Goal: Task Accomplishment & Management: Complete application form

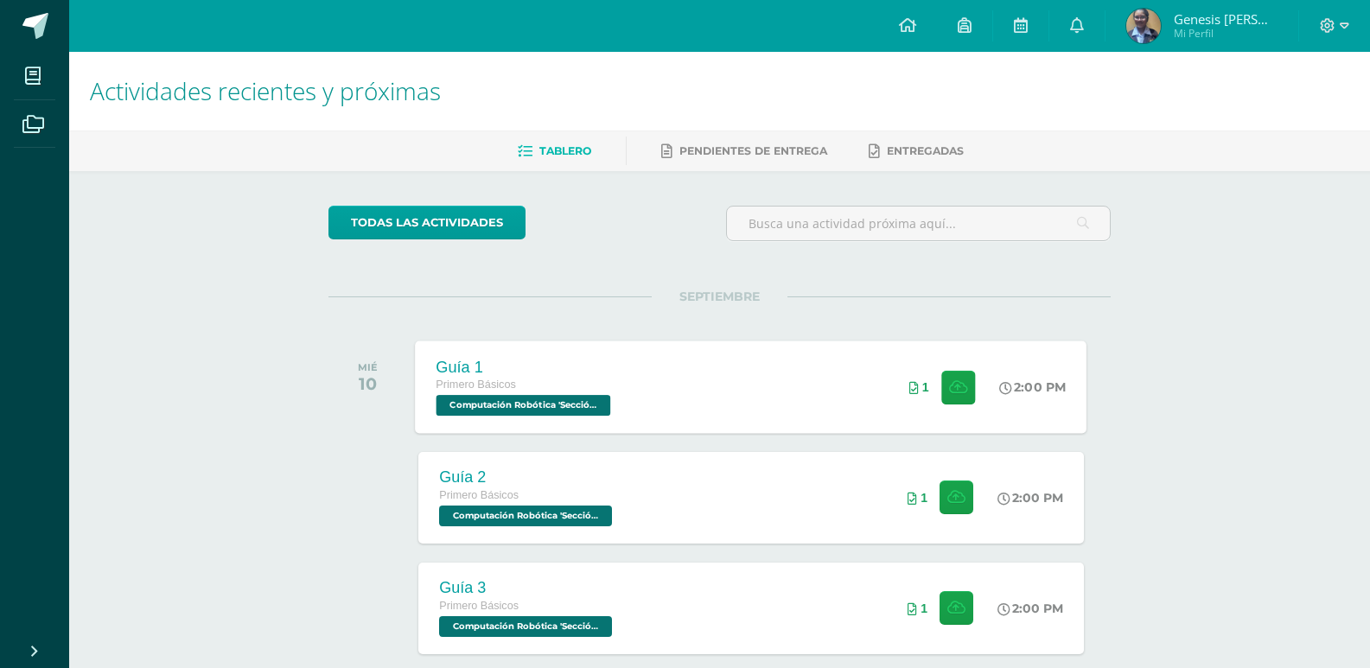
click at [667, 393] on div "Guía 1 Primero Básicos Computación Robótica 'Sección Única' 2:00 PM 1 Guía 1" at bounding box center [752, 387] width 672 height 92
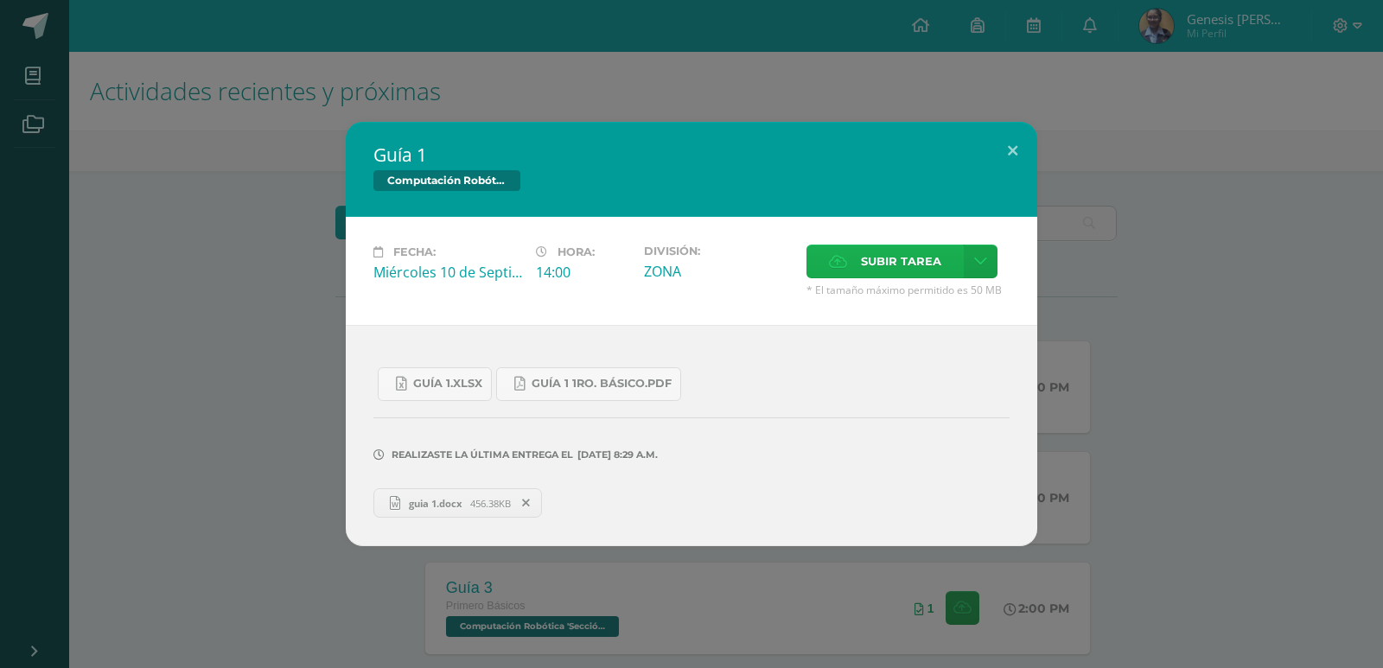
click at [897, 263] on span "Subir tarea" at bounding box center [901, 261] width 80 height 32
click at [0, 0] on input "Subir tarea" at bounding box center [0, 0] width 0 height 0
click at [1018, 143] on button at bounding box center [1012, 151] width 49 height 59
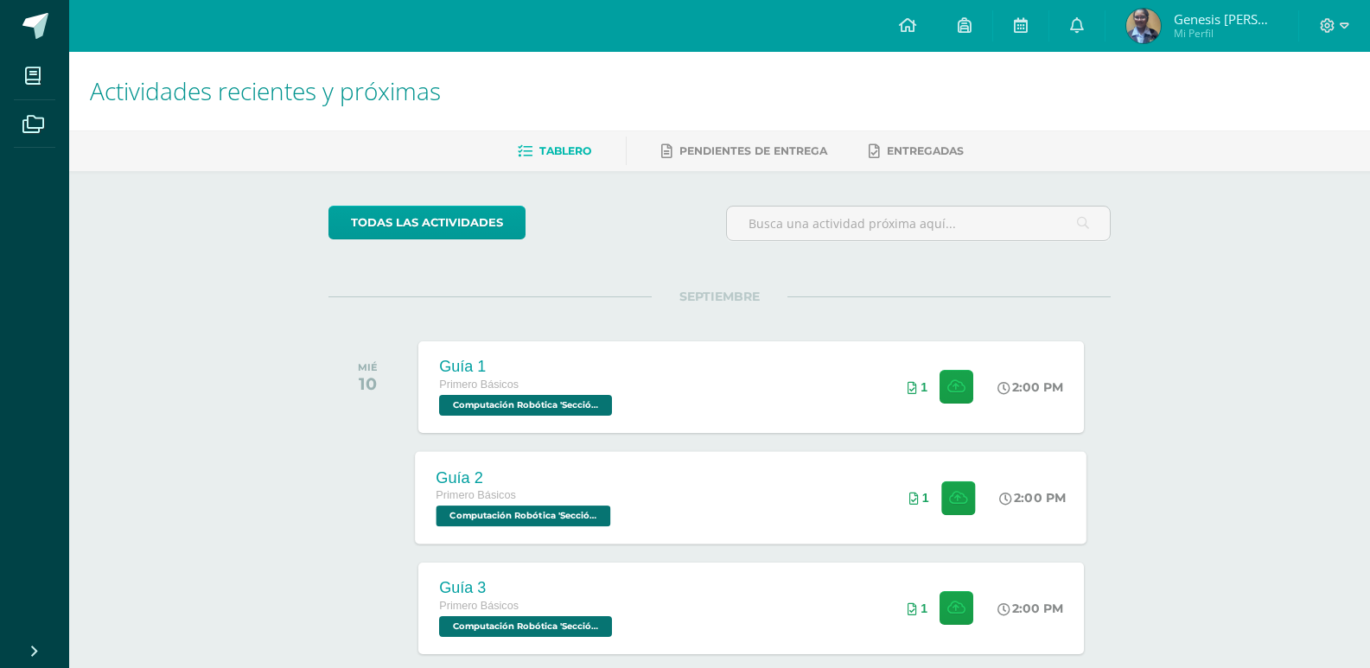
click at [731, 500] on div "Guía 2 Primero Básicos Computación Robótica 'Sección Única' 2:00 PM 1 Guía 2" at bounding box center [752, 497] width 672 height 92
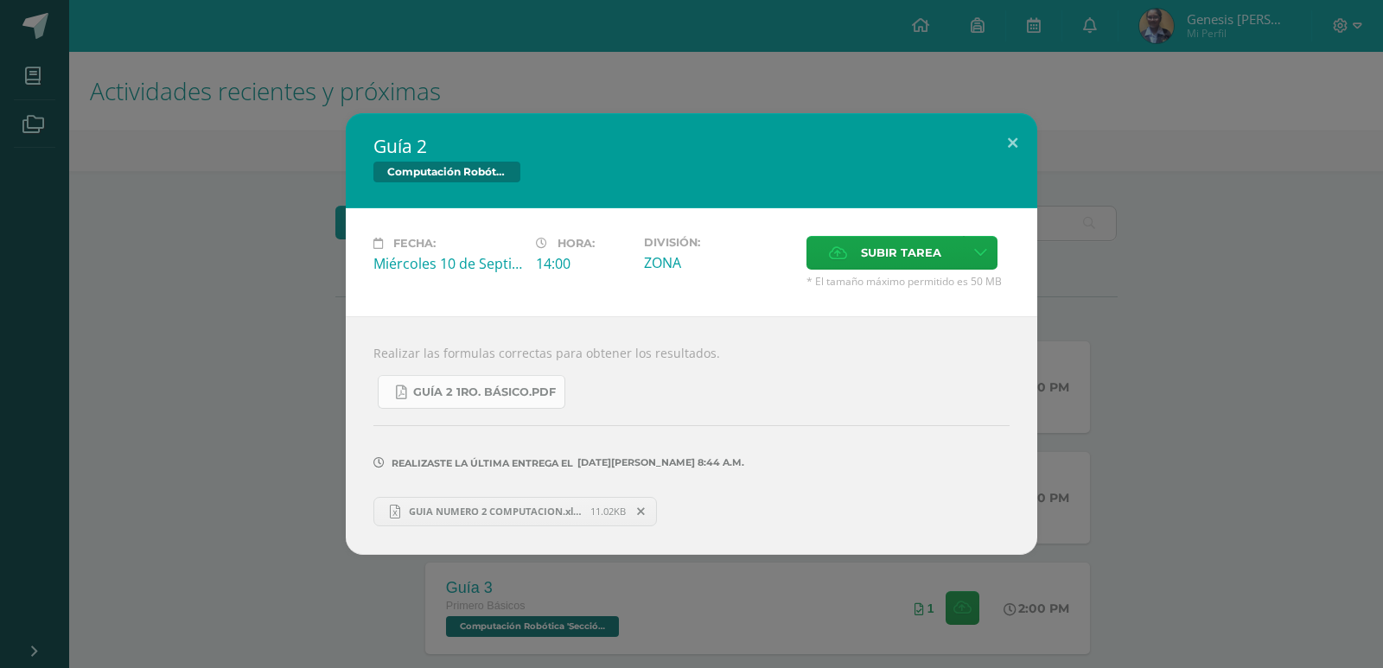
click at [510, 398] on span "Guía 2 1ro. Básico.pdf" at bounding box center [484, 392] width 143 height 14
click at [946, 246] on label "Subir tarea" at bounding box center [884, 253] width 157 height 34
click at [0, 0] on input "Subir tarea" at bounding box center [0, 0] width 0 height 0
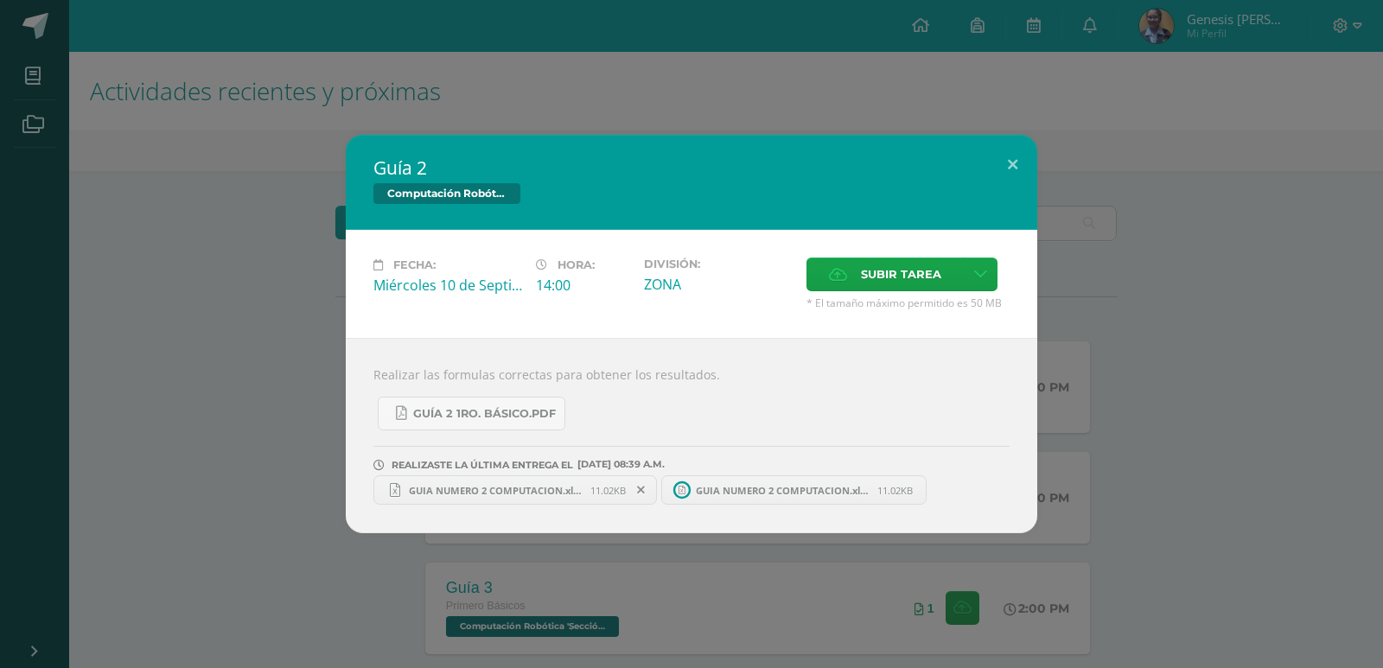
click at [731, 487] on span "GUIA NUMERO 2 COMPUTACION.xlsx" at bounding box center [782, 490] width 190 height 13
click at [1302, 626] on div "Guía 2 Computación Robótica Fecha: [DATE] Hora: 14:00 División: Subir tarea" at bounding box center [691, 334] width 1383 height 668
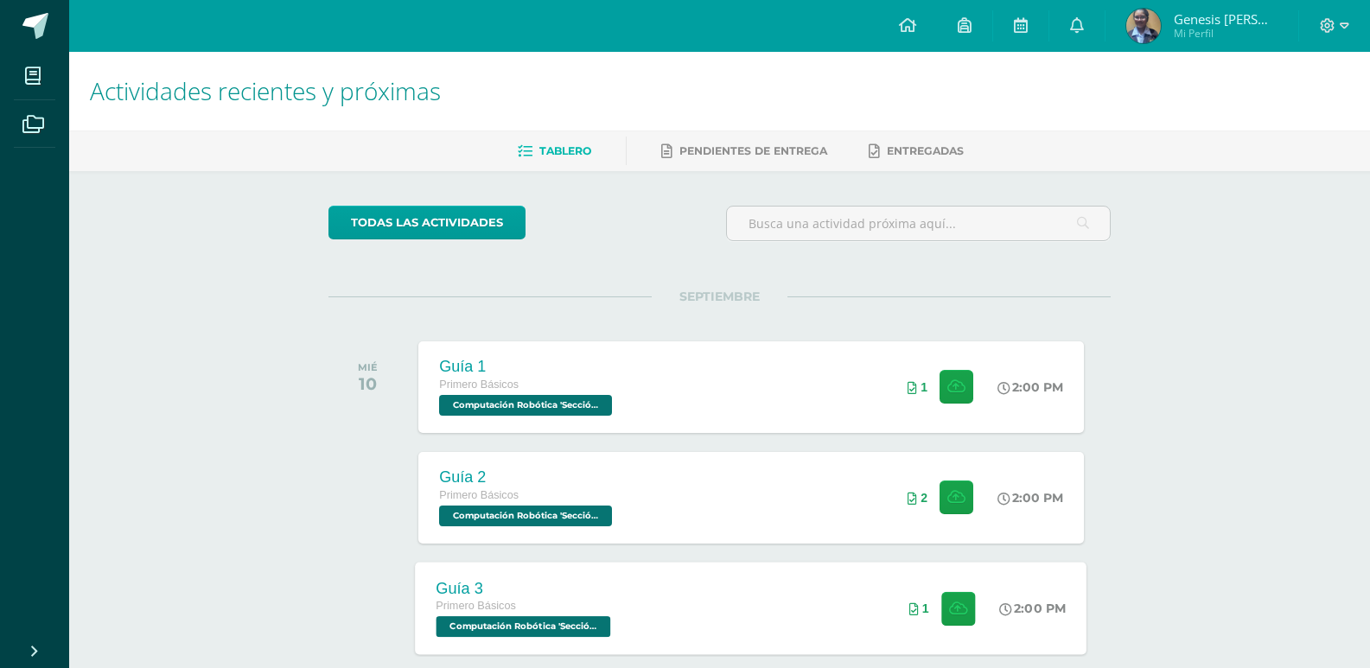
click at [818, 621] on div "Guía 3 Primero Básicos Computación Robótica 'Sección Única' 2:00 PM 1 Guía 3" at bounding box center [752, 608] width 672 height 92
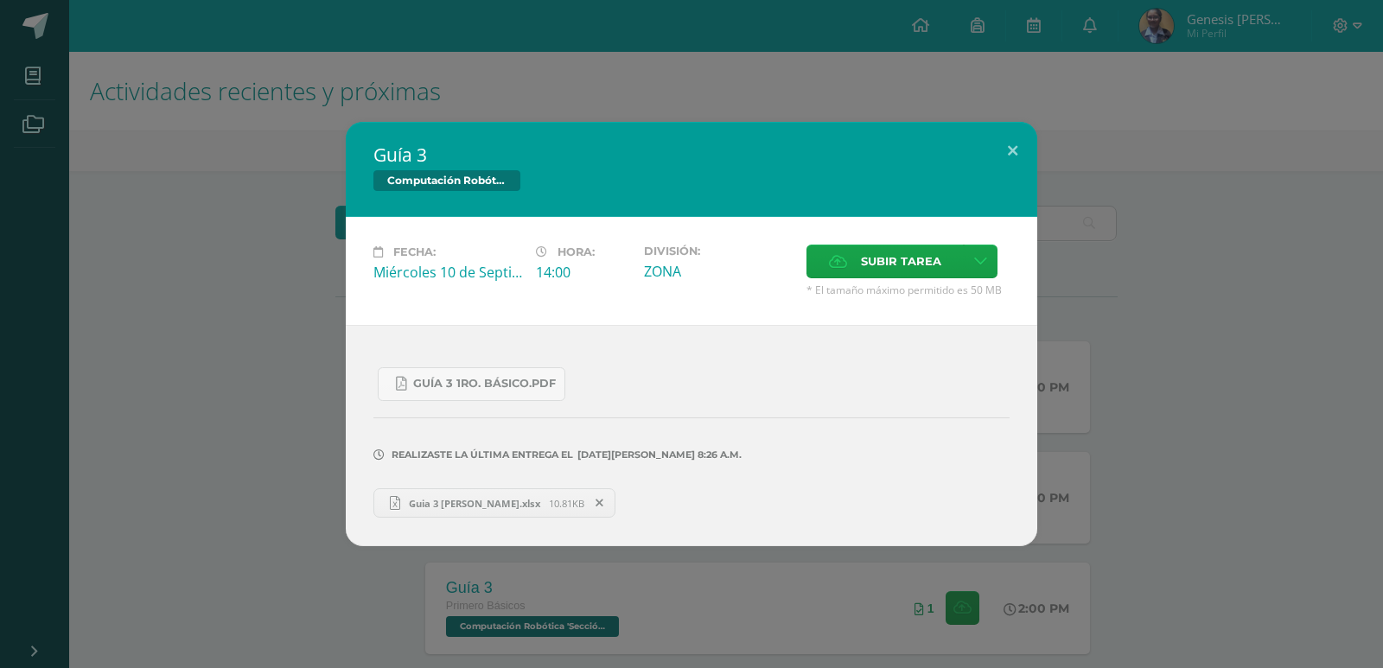
click at [544, 489] on link "Guia 3 [PERSON_NAME].xlsx 10.81KB" at bounding box center [494, 502] width 242 height 29
click at [892, 256] on span "Subir tarea" at bounding box center [901, 261] width 80 height 32
click at [0, 0] on input "Subir tarea" at bounding box center [0, 0] width 0 height 0
click at [462, 392] on link "Guía 3 1ro. Básico.pdf" at bounding box center [472, 384] width 188 height 34
click at [888, 243] on div "Fecha: [DATE] Hora: 14:00 División: ZONA Subir tarea" at bounding box center [691, 271] width 691 height 108
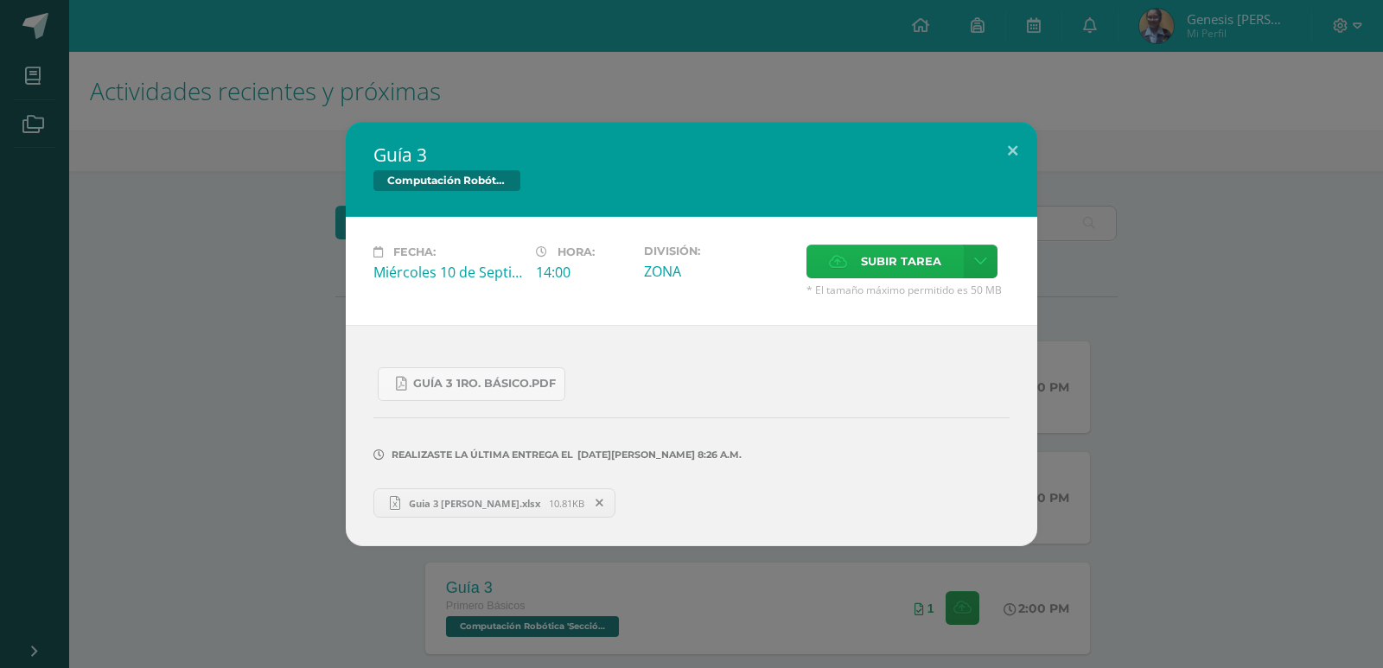
click at [886, 255] on span "Subir tarea" at bounding box center [901, 261] width 80 height 32
click at [0, 0] on input "Subir tarea" at bounding box center [0, 0] width 0 height 0
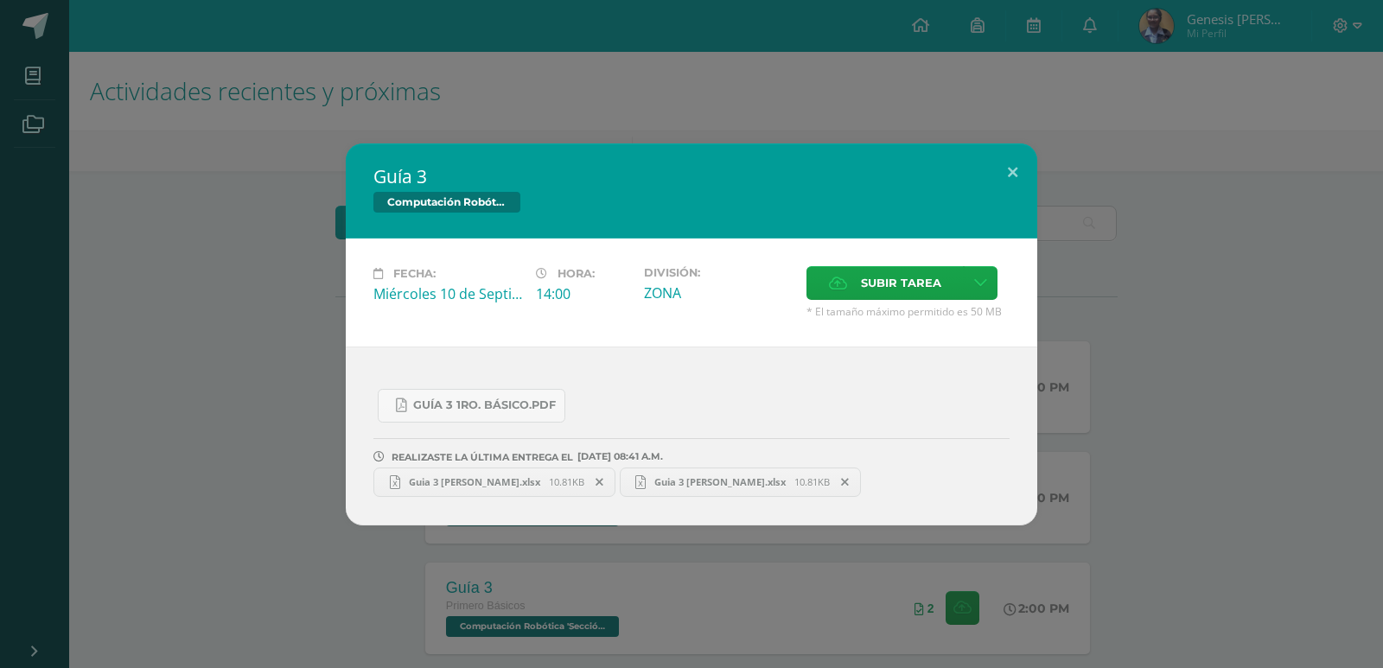
click at [595, 484] on icon at bounding box center [599, 482] width 8 height 12
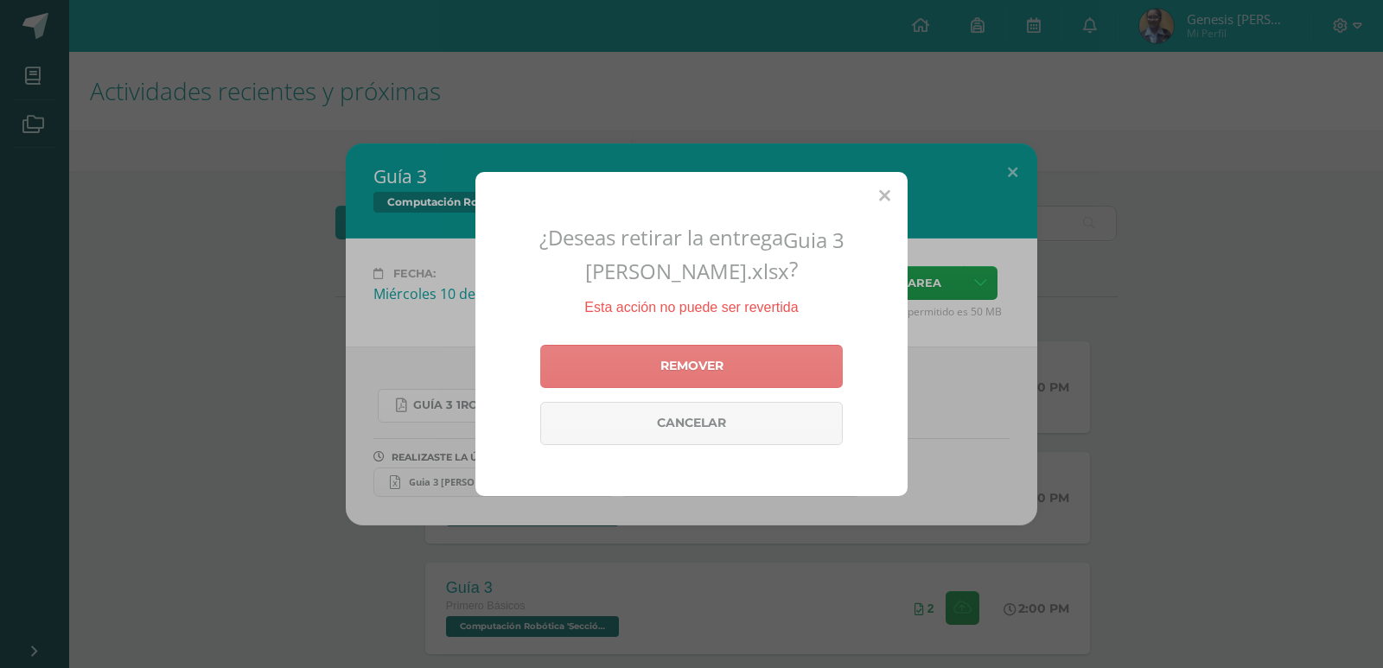
click at [741, 373] on link "Remover" at bounding box center [691, 366] width 302 height 43
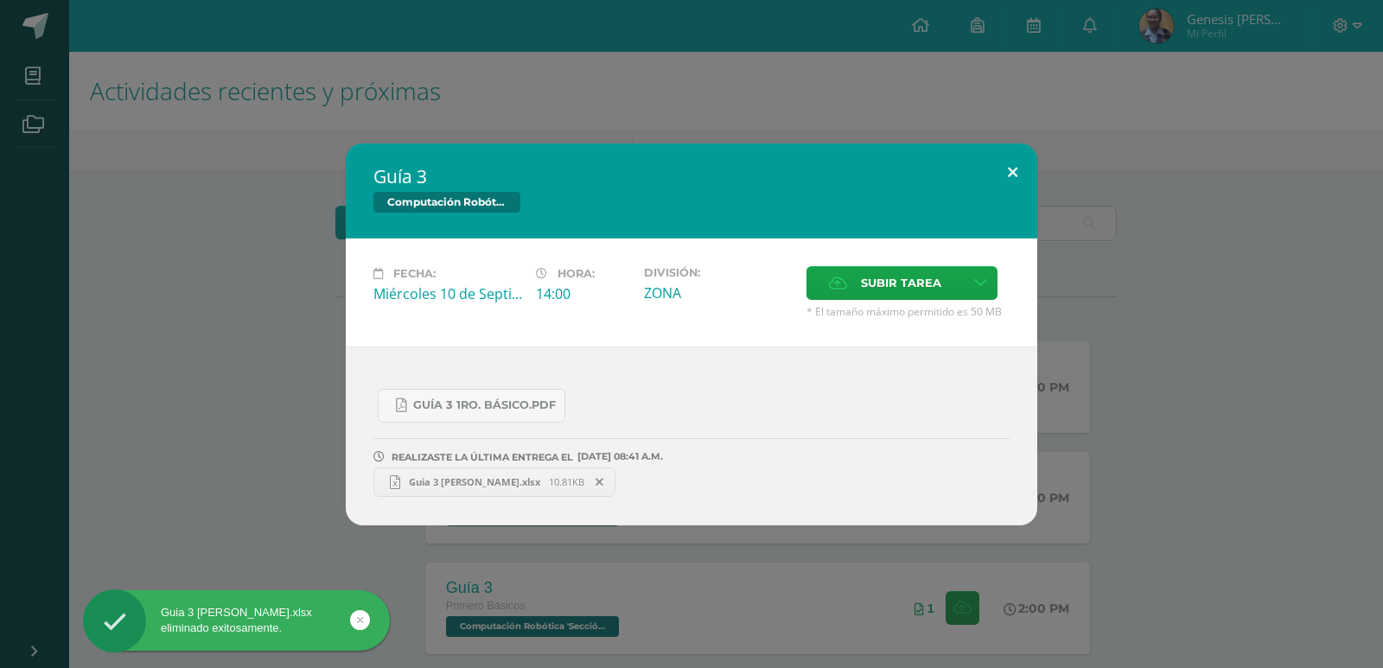
click at [1016, 162] on button at bounding box center [1012, 172] width 49 height 59
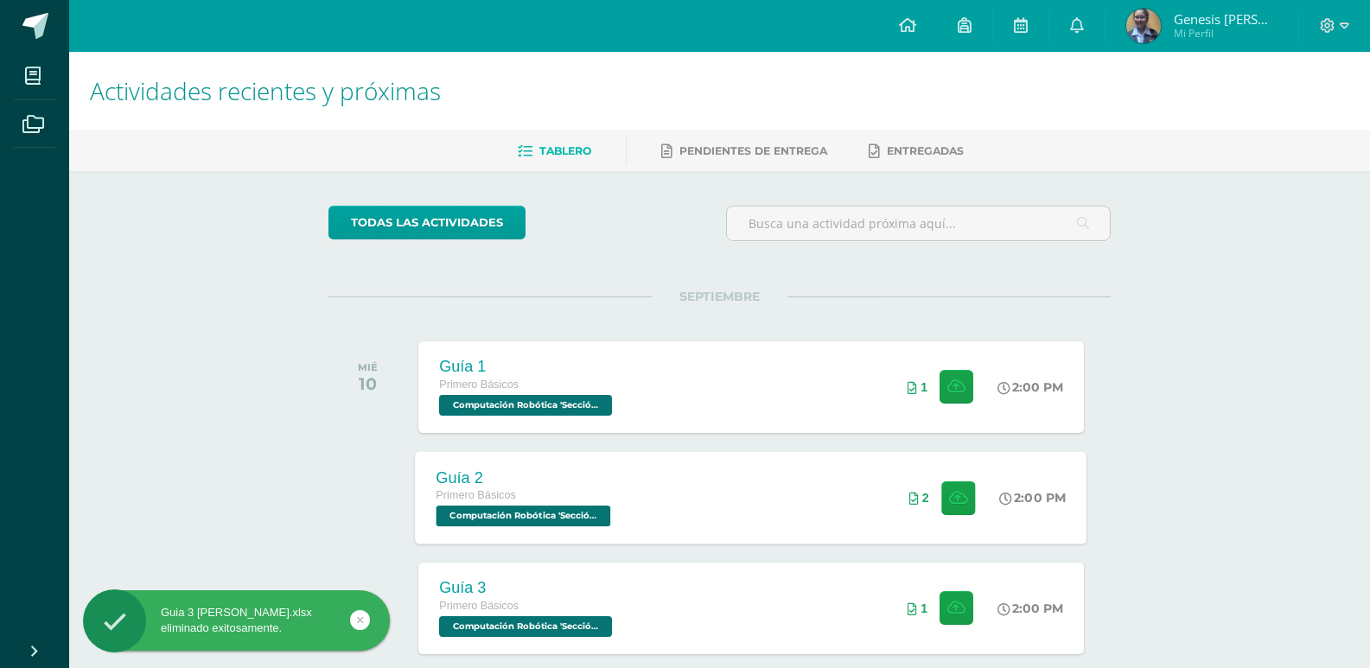
click at [729, 493] on div "Guía 2 Primero Básicos Computación Robótica 'Sección Única' 2:00 PM 2 Guía 2" at bounding box center [752, 497] width 672 height 92
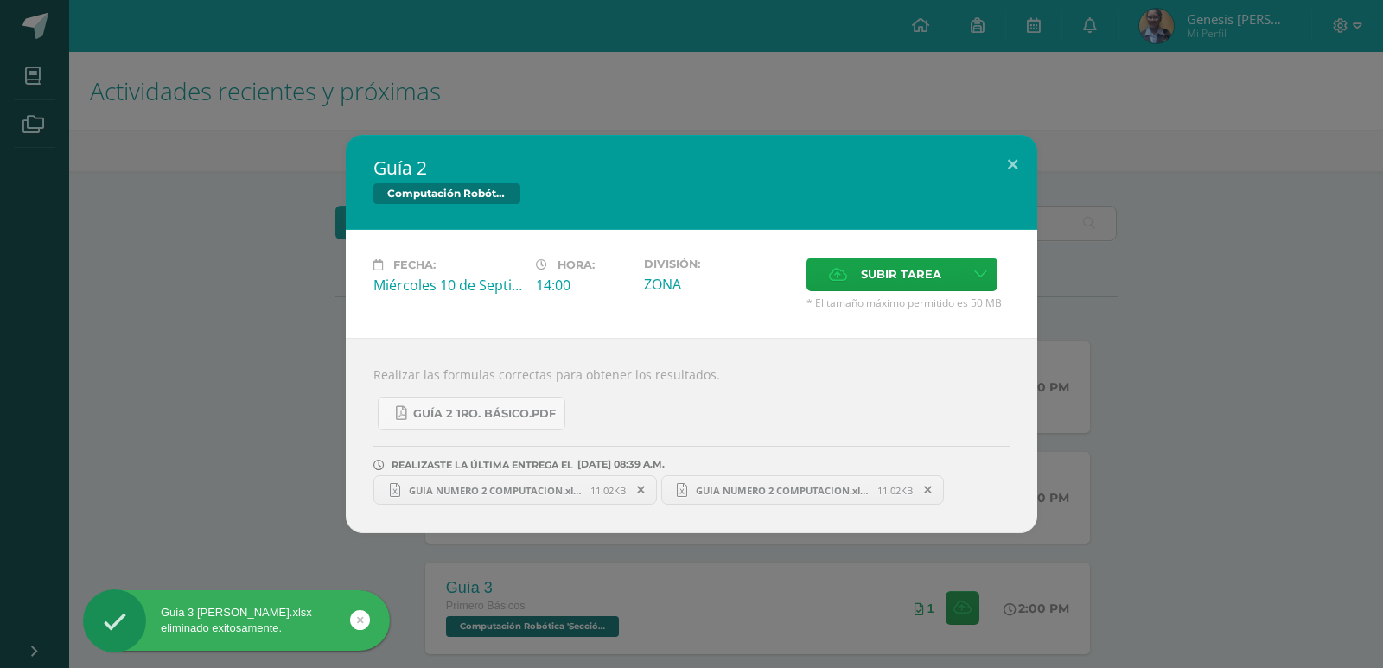
click at [640, 487] on icon at bounding box center [641, 490] width 8 height 12
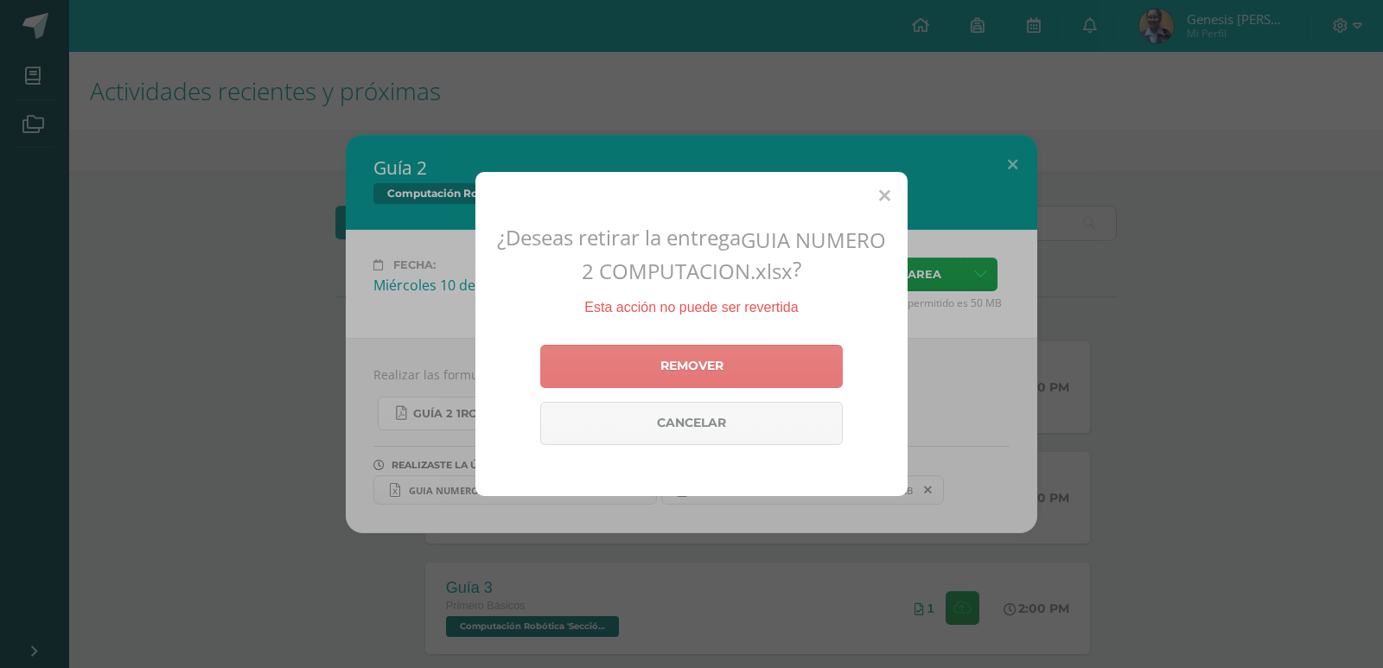
click at [757, 368] on link "Remover" at bounding box center [691, 366] width 302 height 43
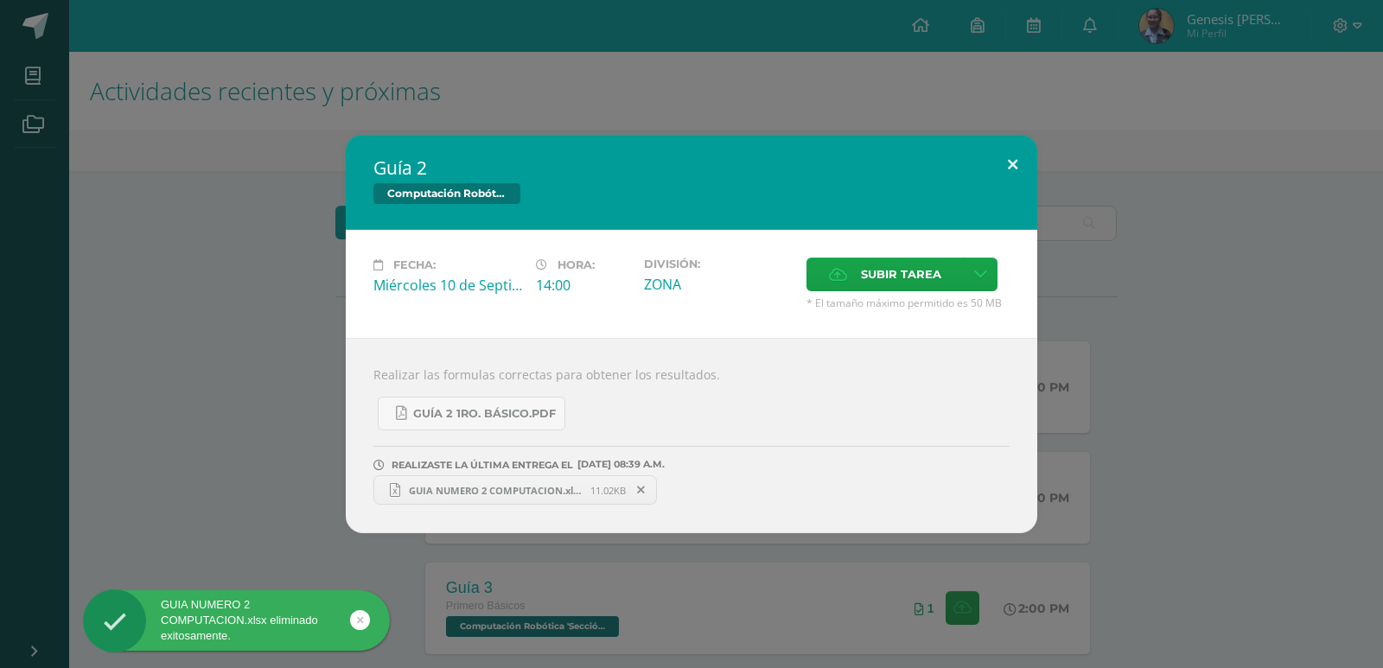
click at [1019, 153] on button at bounding box center [1012, 164] width 49 height 59
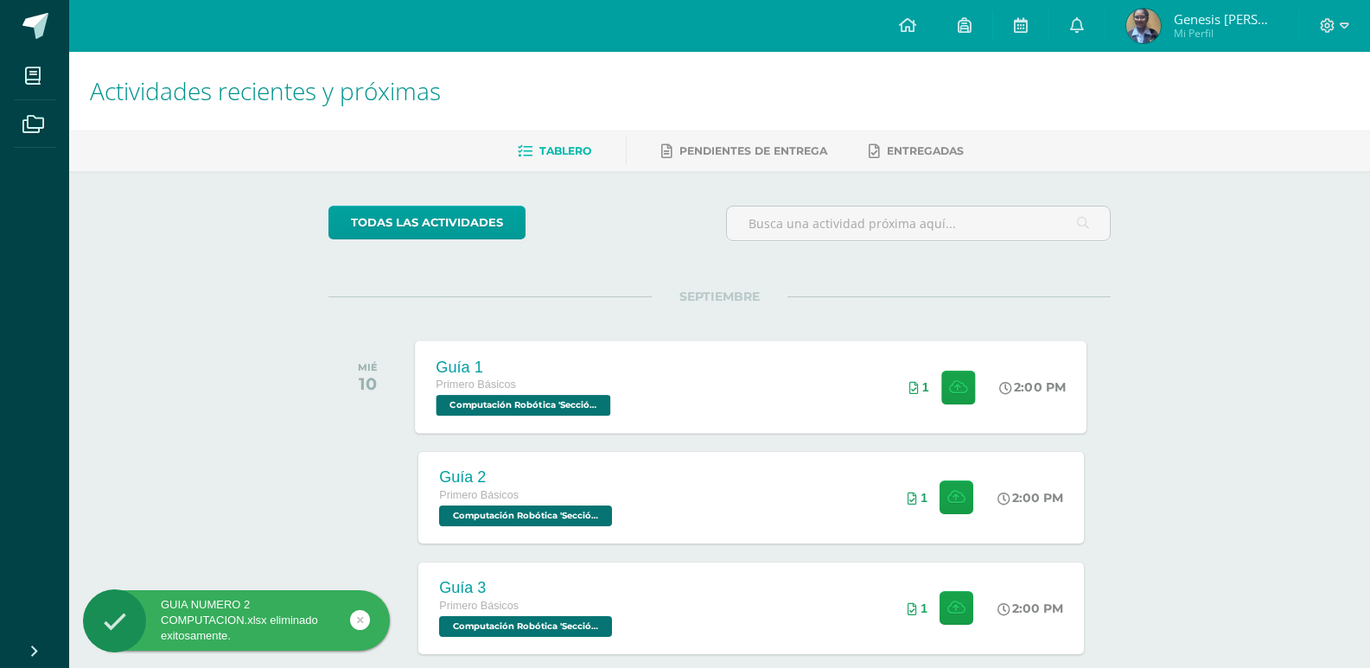
click at [746, 359] on div "Guía 1 Primero Básicos Computación Robótica 'Sección Única' 2:00 PM 1 Guía 1" at bounding box center [752, 387] width 672 height 92
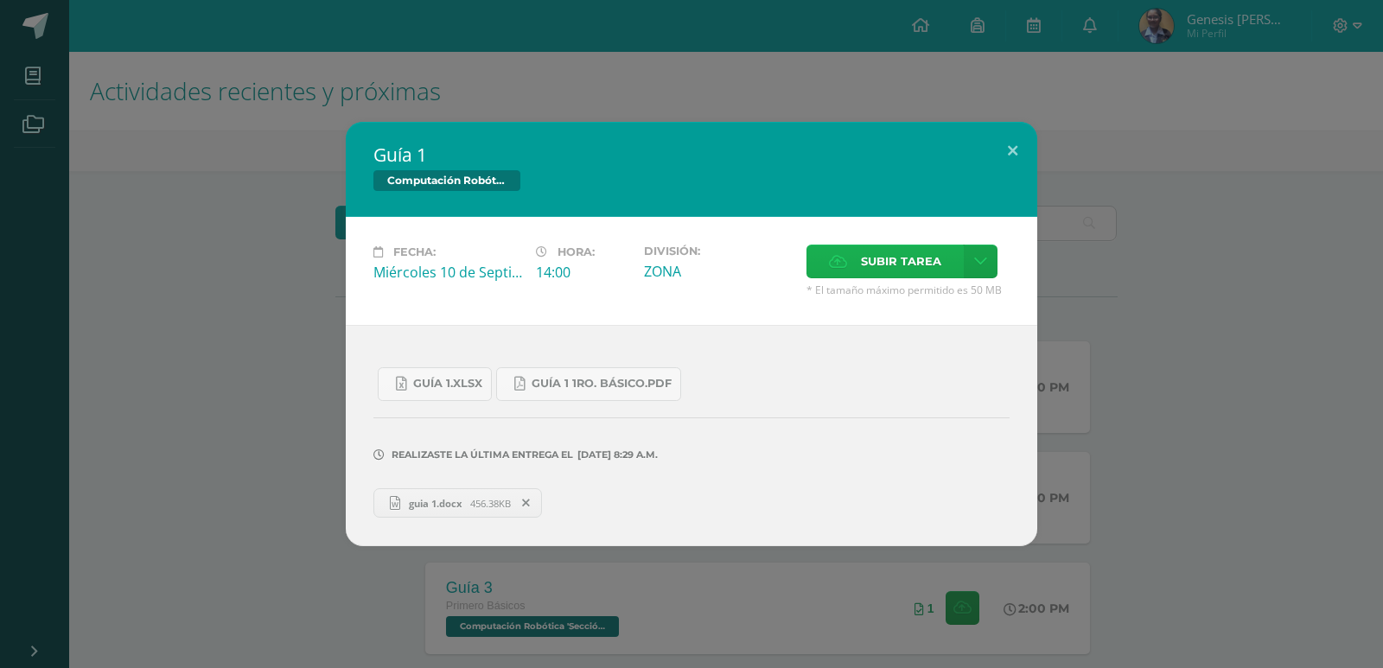
click at [851, 251] on label "Subir tarea" at bounding box center [884, 262] width 157 height 34
click at [0, 0] on input "Subir tarea" at bounding box center [0, 0] width 0 height 0
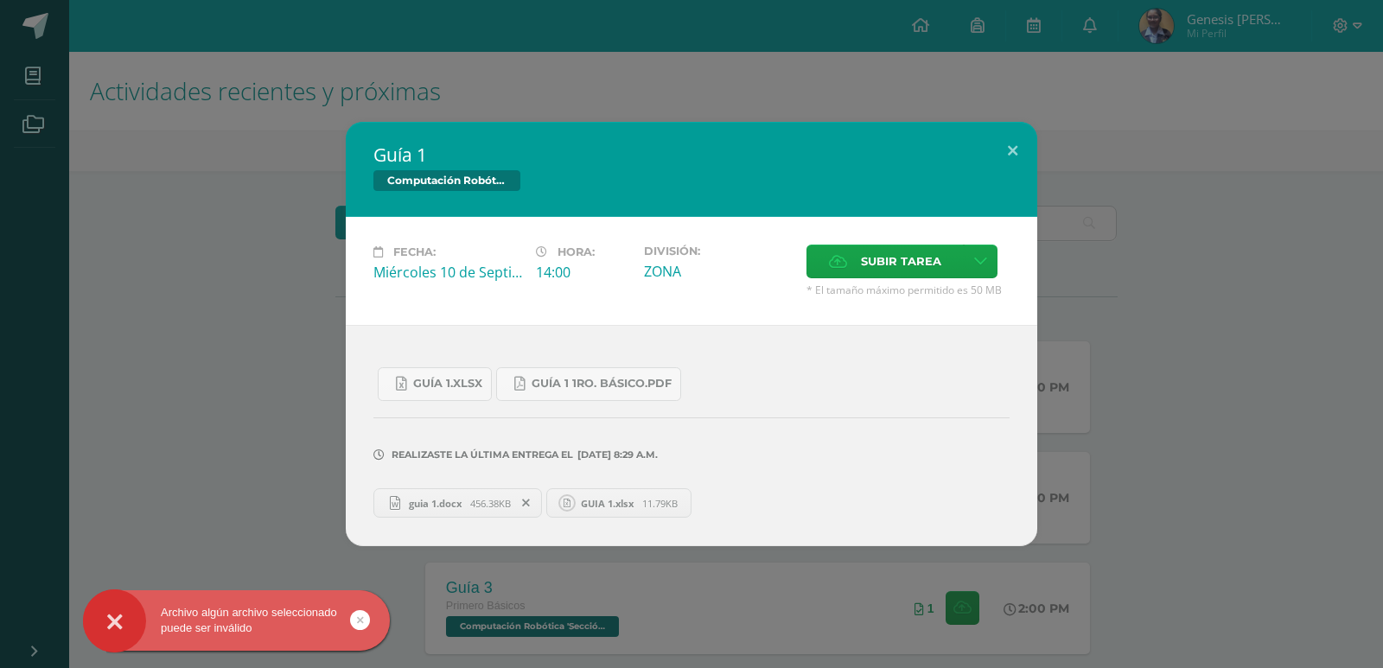
click at [530, 506] on icon at bounding box center [526, 503] width 8 height 12
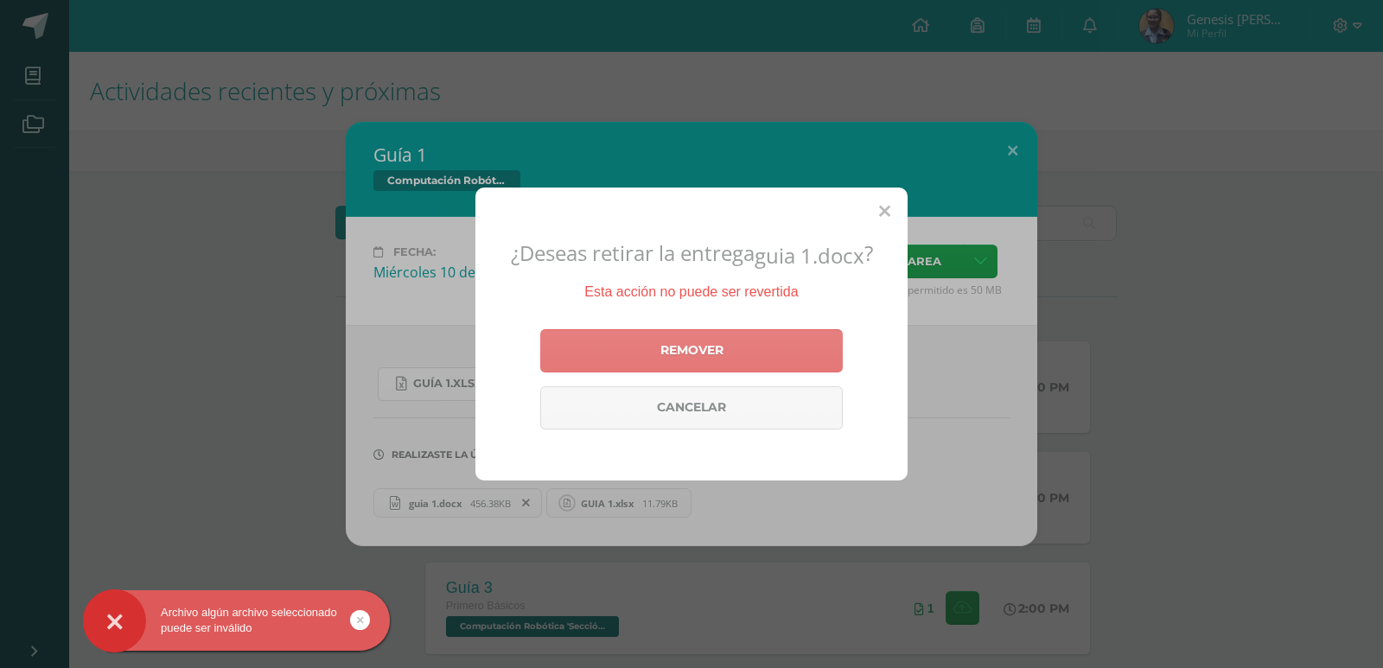
click at [647, 341] on link "Remover" at bounding box center [691, 350] width 302 height 43
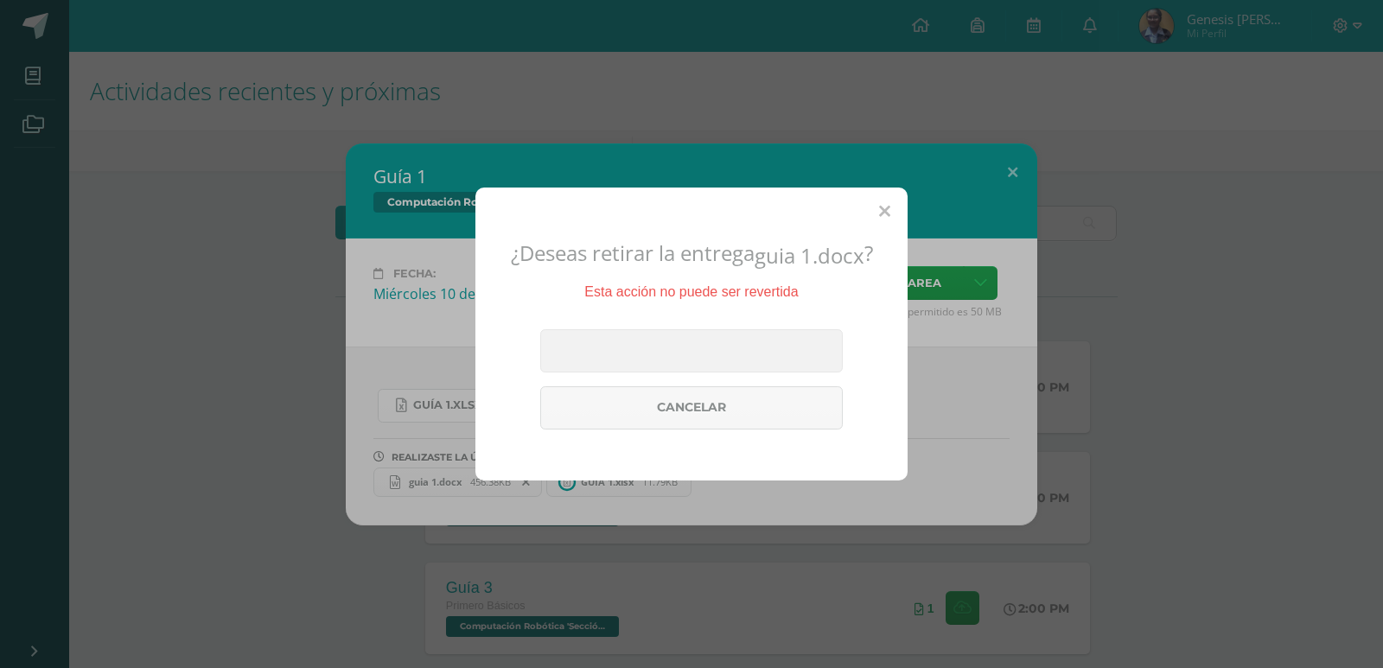
click at [1285, 181] on div "¿Deseas retirar la entrega guia 1.docx ? Esta acción no puede ser revertida Rem…" at bounding box center [691, 334] width 1383 height 668
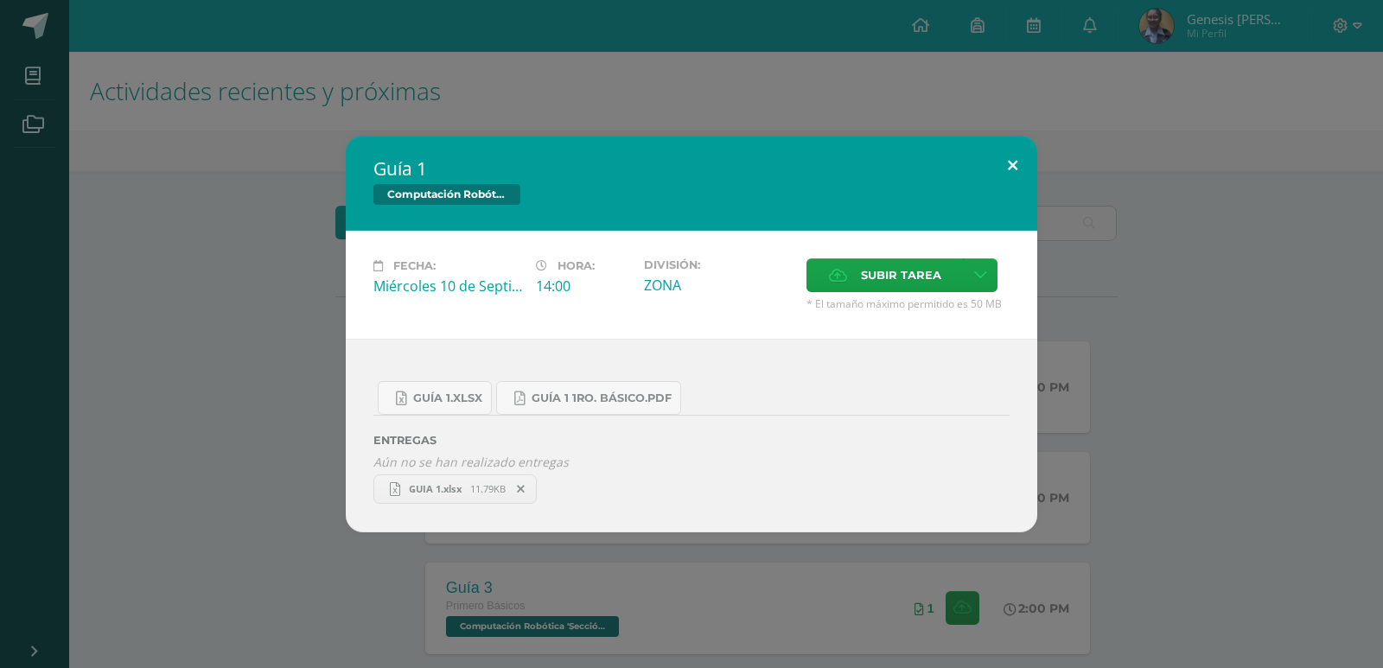
click at [1012, 169] on button at bounding box center [1012, 165] width 49 height 59
click at [1009, 166] on button at bounding box center [1012, 165] width 49 height 59
click at [1013, 156] on button at bounding box center [1012, 165] width 49 height 59
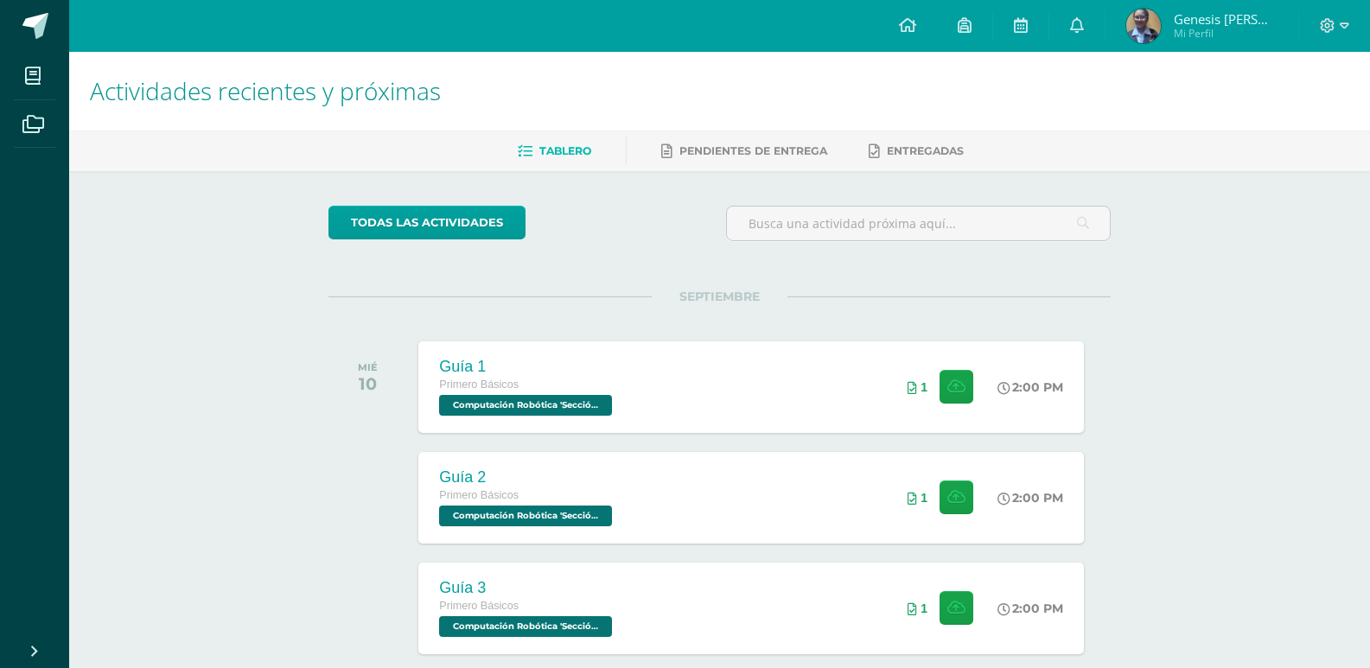
drag, startPoint x: 1013, startPoint y: 156, endPoint x: 1195, endPoint y: 14, distance: 231.0
